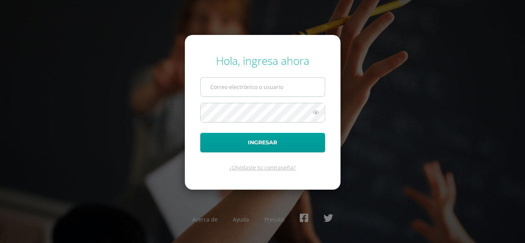
click at [256, 88] on input "text" at bounding box center [263, 87] width 124 height 19
type input "[PERSON_NAME][EMAIL_ADDRESS][DOMAIN_NAME]"
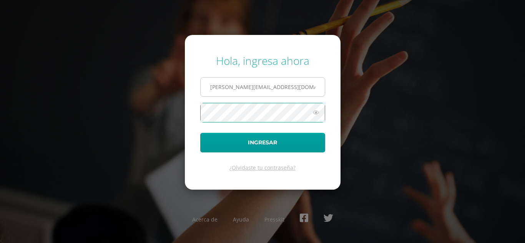
click at [200, 133] on button "Ingresar" at bounding box center [262, 143] width 125 height 20
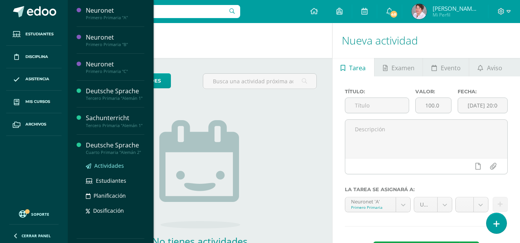
click at [110, 170] on span "Actividades" at bounding box center [109, 165] width 30 height 7
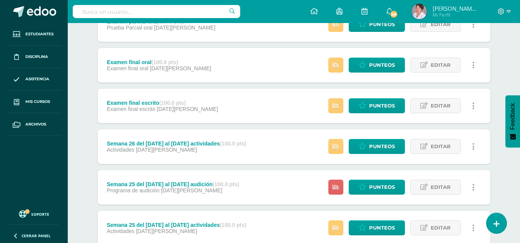
scroll to position [121, 0]
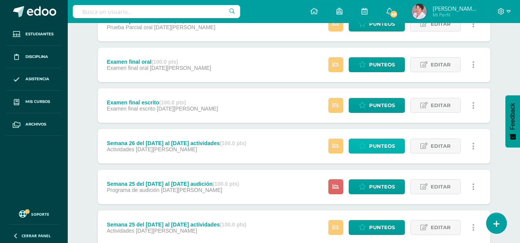
click at [377, 146] on span "Punteos" at bounding box center [382, 146] width 26 height 14
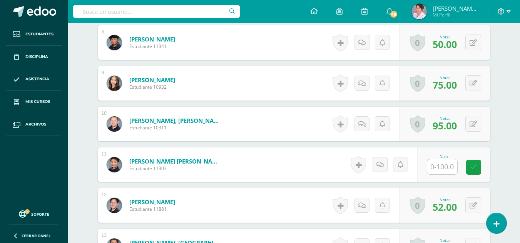
scroll to position [529, 0]
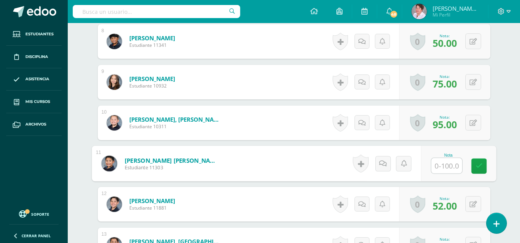
click at [445, 168] on input "text" at bounding box center [446, 165] width 31 height 15
type input "98"
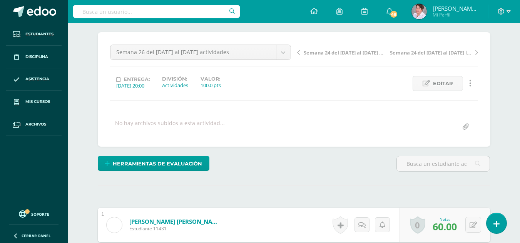
scroll to position [0, 0]
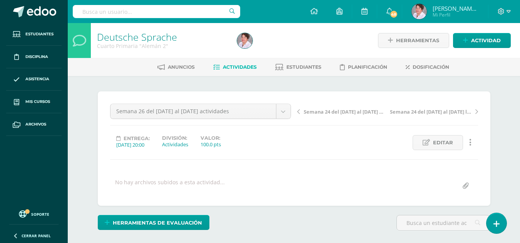
click at [233, 68] on span "Actividades" at bounding box center [240, 67] width 34 height 6
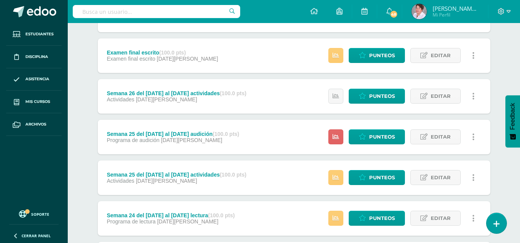
scroll to position [172, 0]
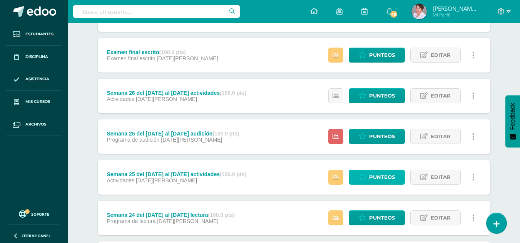
click at [382, 176] on span "Punteos" at bounding box center [382, 177] width 26 height 14
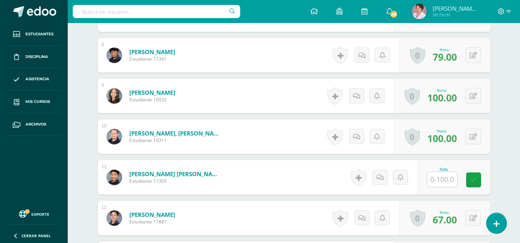
scroll to position [515, 0]
click at [448, 177] on input "text" at bounding box center [446, 179] width 31 height 15
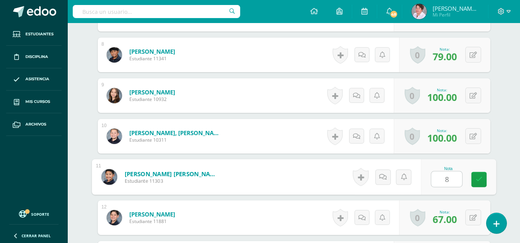
type input "88"
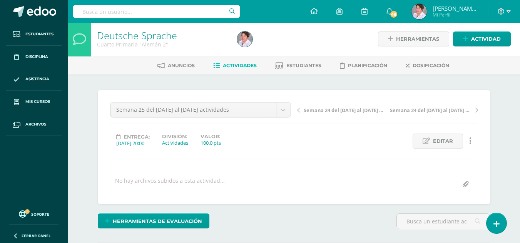
scroll to position [0, 0]
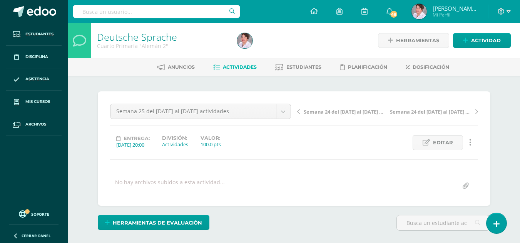
click at [243, 65] on span "Actividades" at bounding box center [240, 67] width 34 height 6
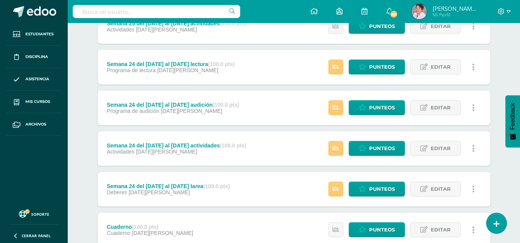
scroll to position [323, 0]
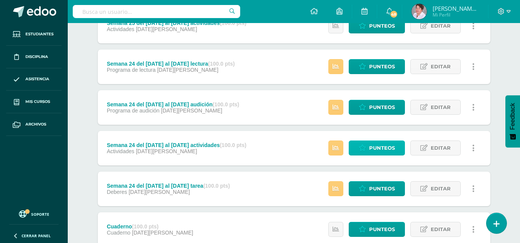
click at [388, 149] on span "Punteos" at bounding box center [382, 148] width 26 height 14
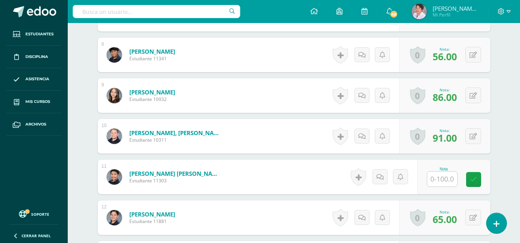
scroll to position [530, 0]
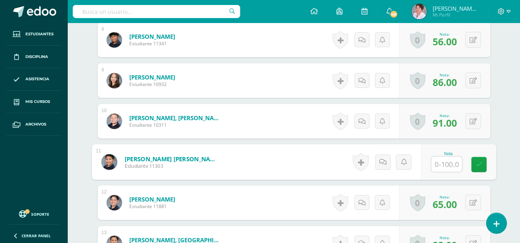
click at [444, 166] on input "text" at bounding box center [446, 164] width 31 height 15
type input "94"
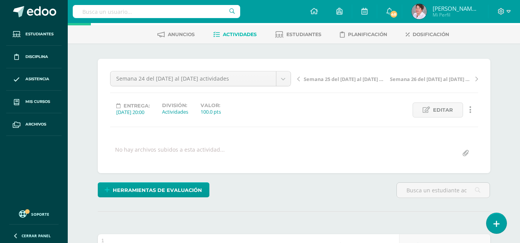
scroll to position [0, 0]
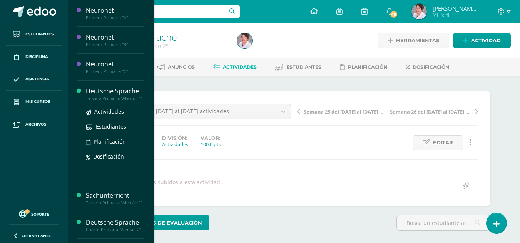
click at [105, 92] on div "Deutsche Sprache" at bounding box center [115, 91] width 58 height 9
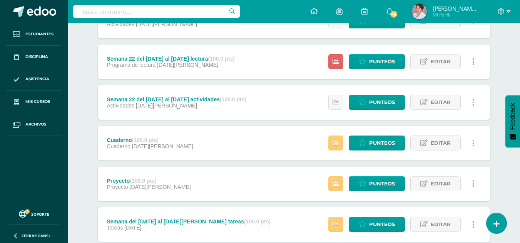
scroll to position [532, 0]
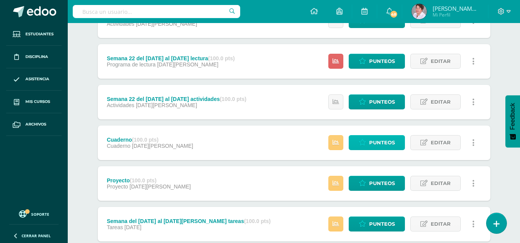
click at [383, 141] on span "Punteos" at bounding box center [382, 143] width 26 height 14
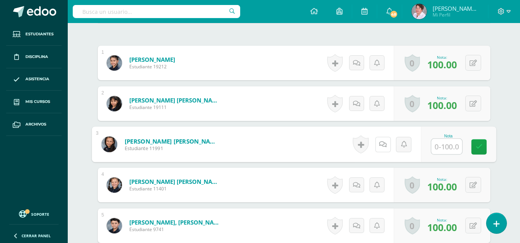
click at [383, 141] on link at bounding box center [382, 144] width 15 height 15
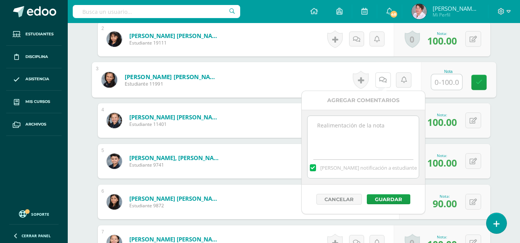
scroll to position [287, 0]
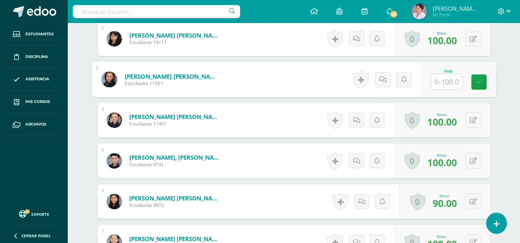
click at [444, 82] on input "text" at bounding box center [446, 81] width 31 height 15
type input "80"
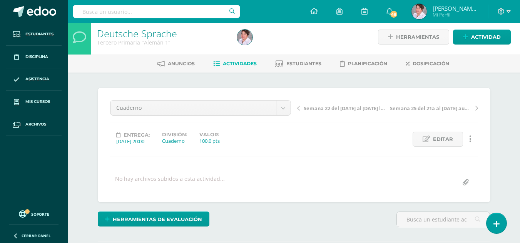
scroll to position [0, 0]
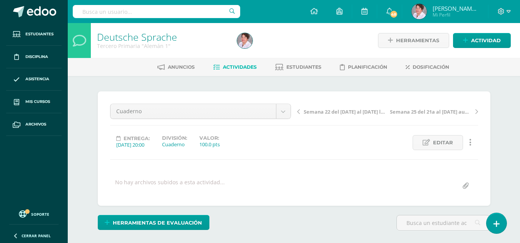
click at [243, 68] on span "Actividades" at bounding box center [240, 67] width 34 height 6
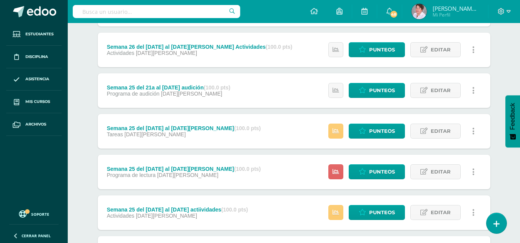
scroll to position [177, 0]
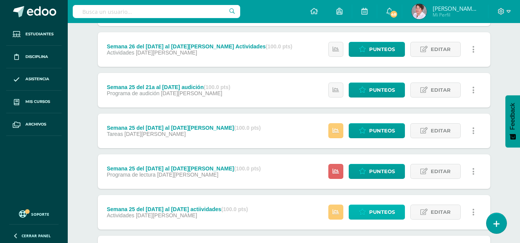
click at [379, 210] on span "Punteos" at bounding box center [382, 212] width 26 height 14
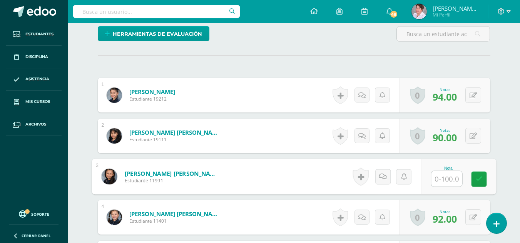
scroll to position [190, 0]
click at [442, 180] on input "text" at bounding box center [446, 178] width 31 height 15
type input "84"
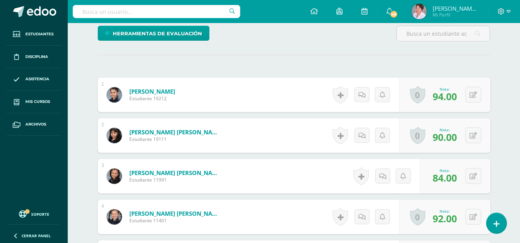
click at [507, 81] on div "Deutsche Sprache Tercero Primaria "Alemán 1" Herramientas Detalle de asistencia…" at bounding box center [294, 241] width 452 height 816
click at [508, 10] on icon at bounding box center [508, 11] width 4 height 7
click at [482, 50] on span "Cerrar sesión" at bounding box center [484, 51] width 35 height 7
